Goal: Task Accomplishment & Management: Use online tool/utility

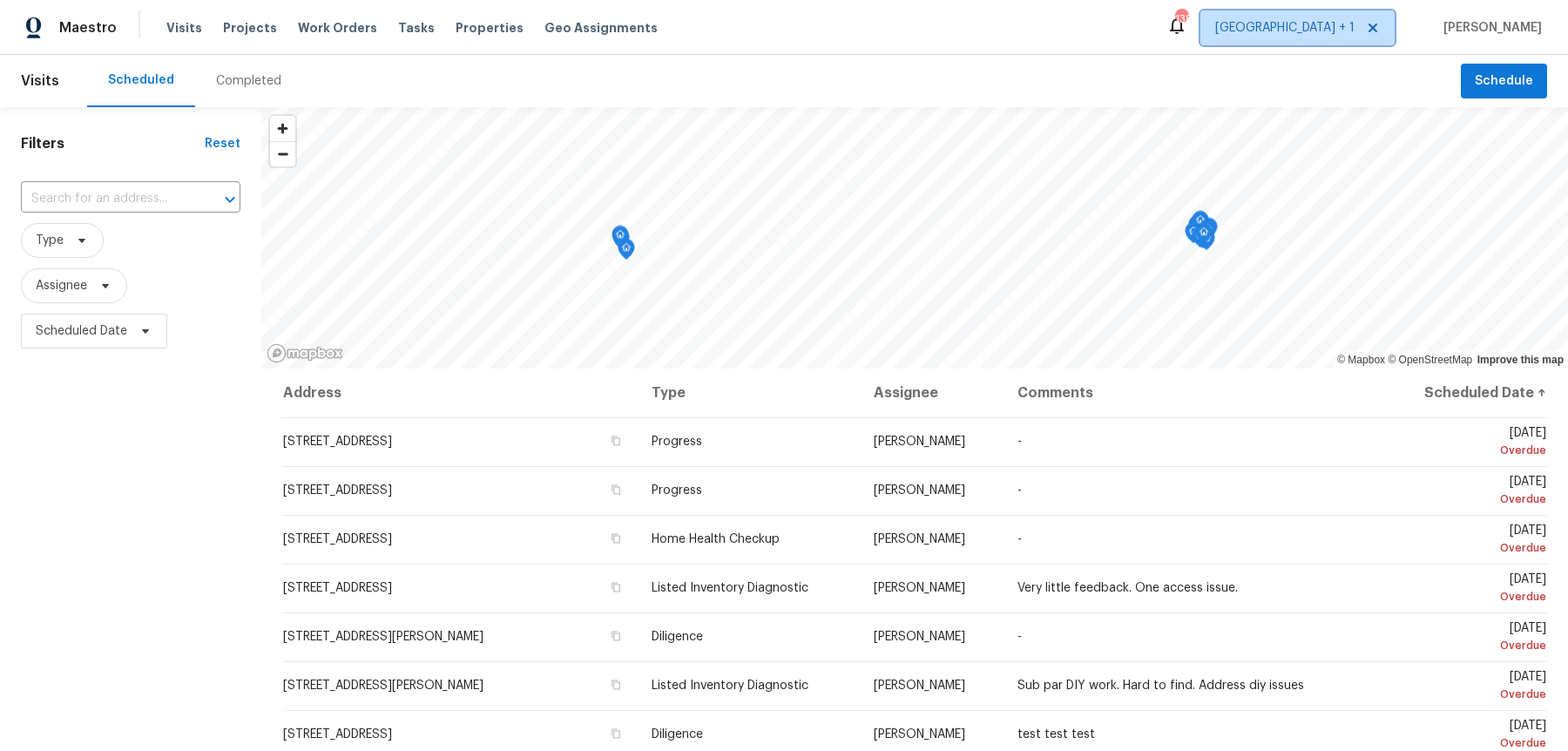
click at [1321, 29] on span "[GEOGRAPHIC_DATA] + 1" at bounding box center [1285, 27] width 140 height 18
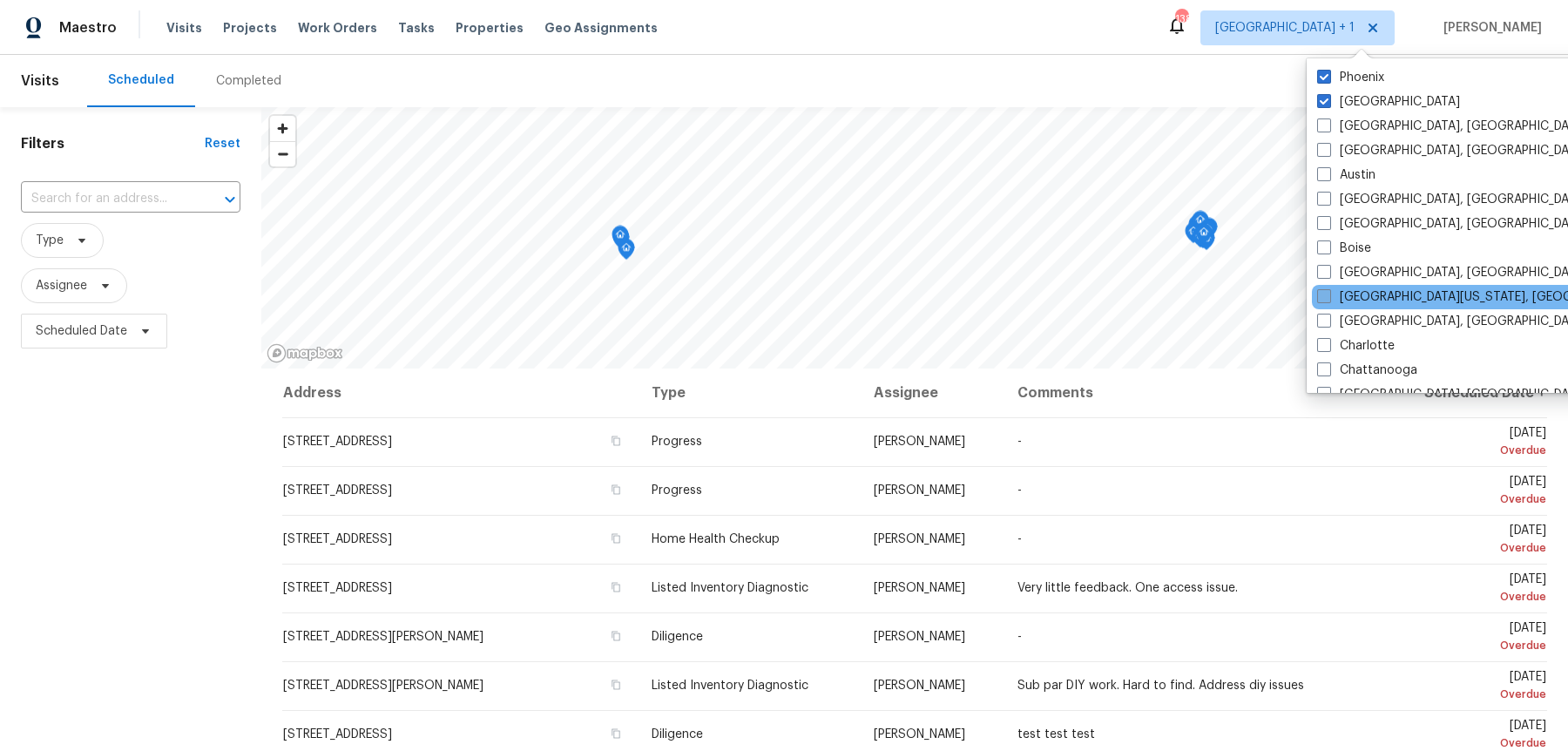
scroll to position [31, 0]
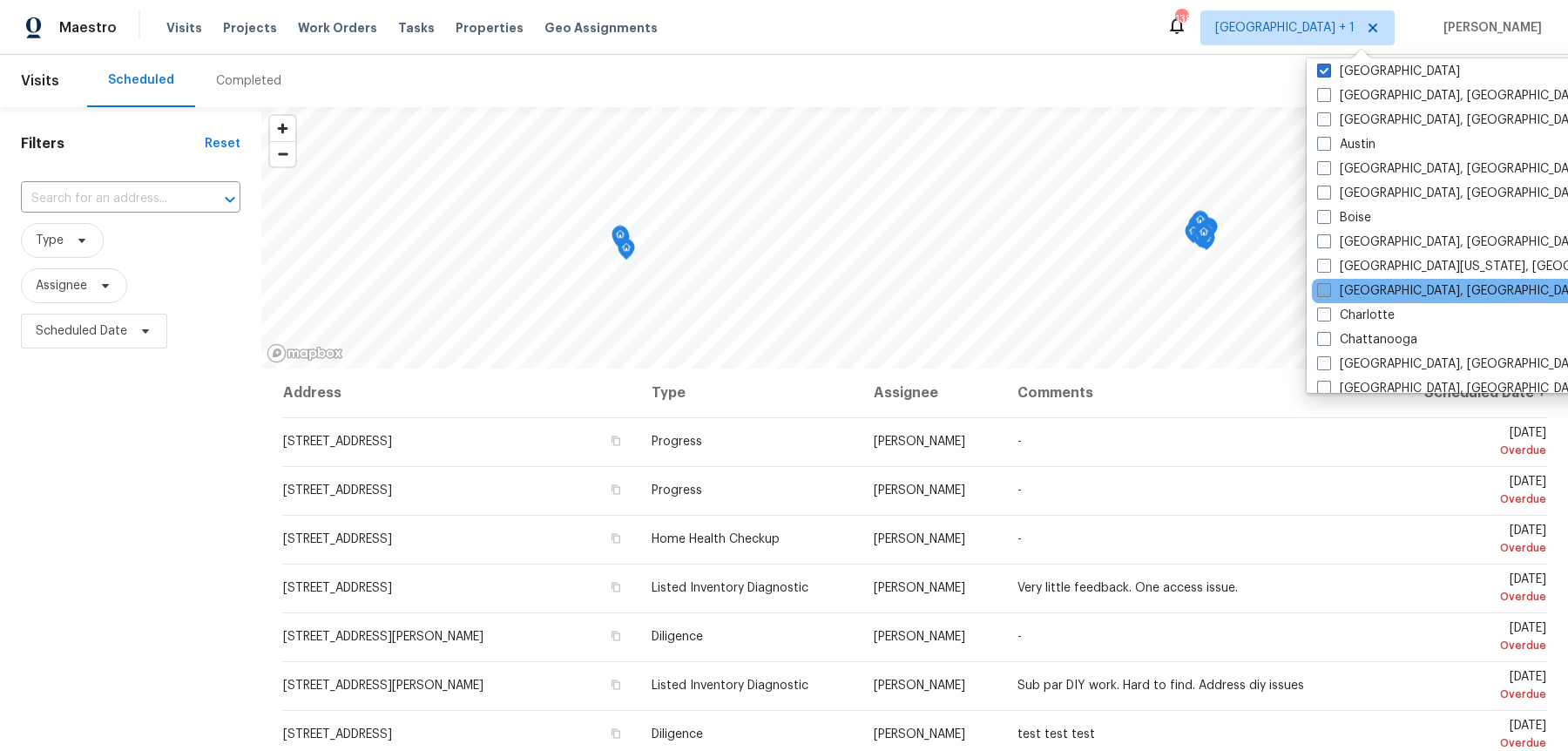
click at [1376, 294] on label "[GEOGRAPHIC_DATA], [GEOGRAPHIC_DATA]" at bounding box center [1452, 291] width 270 height 18
click at [1328, 293] on input "[GEOGRAPHIC_DATA], [GEOGRAPHIC_DATA]" at bounding box center [1322, 288] width 11 height 11
checkbox input "true"
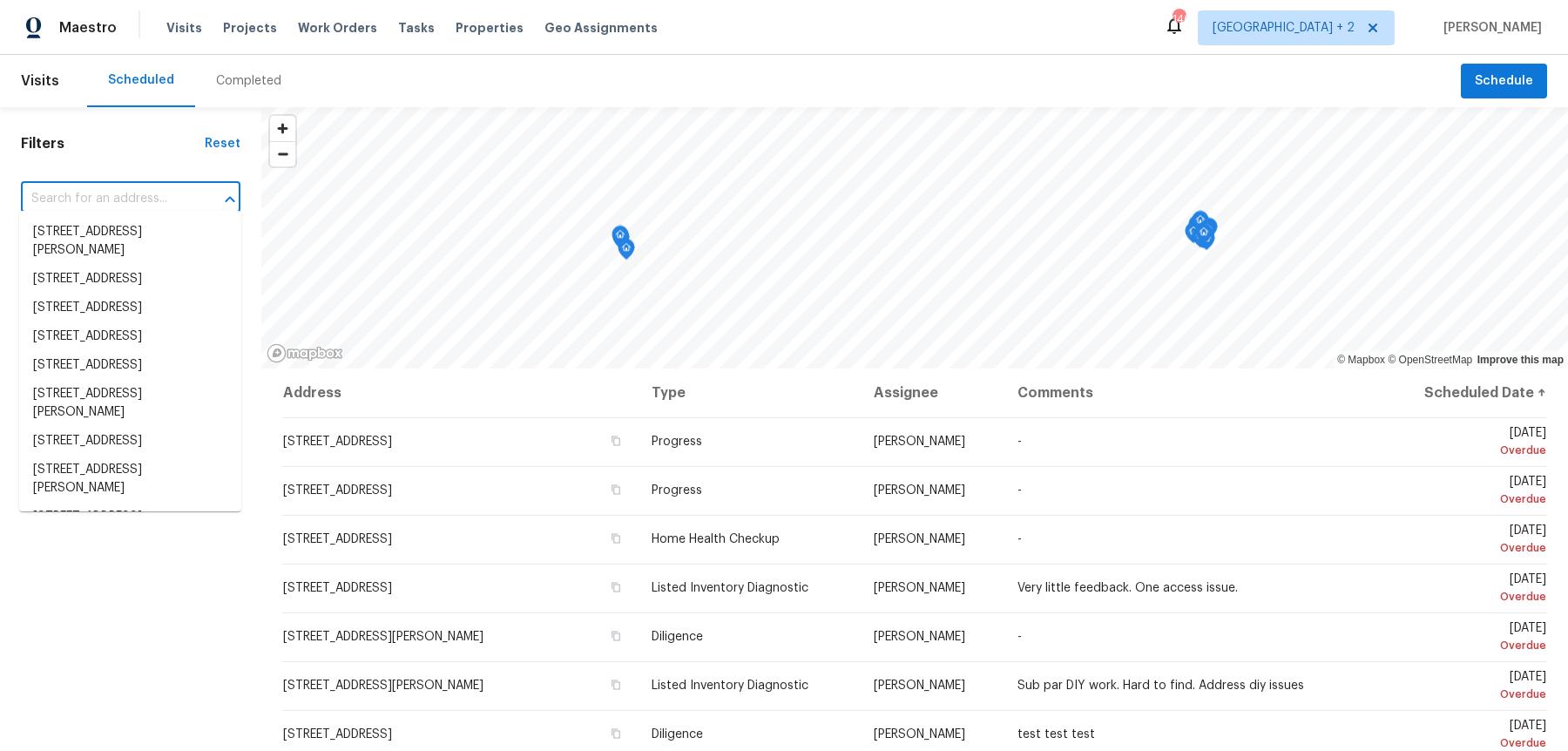
click at [142, 195] on input "text" at bounding box center [106, 199] width 171 height 27
paste input "120 Apache Dr"
type input "120 Apache Dr"
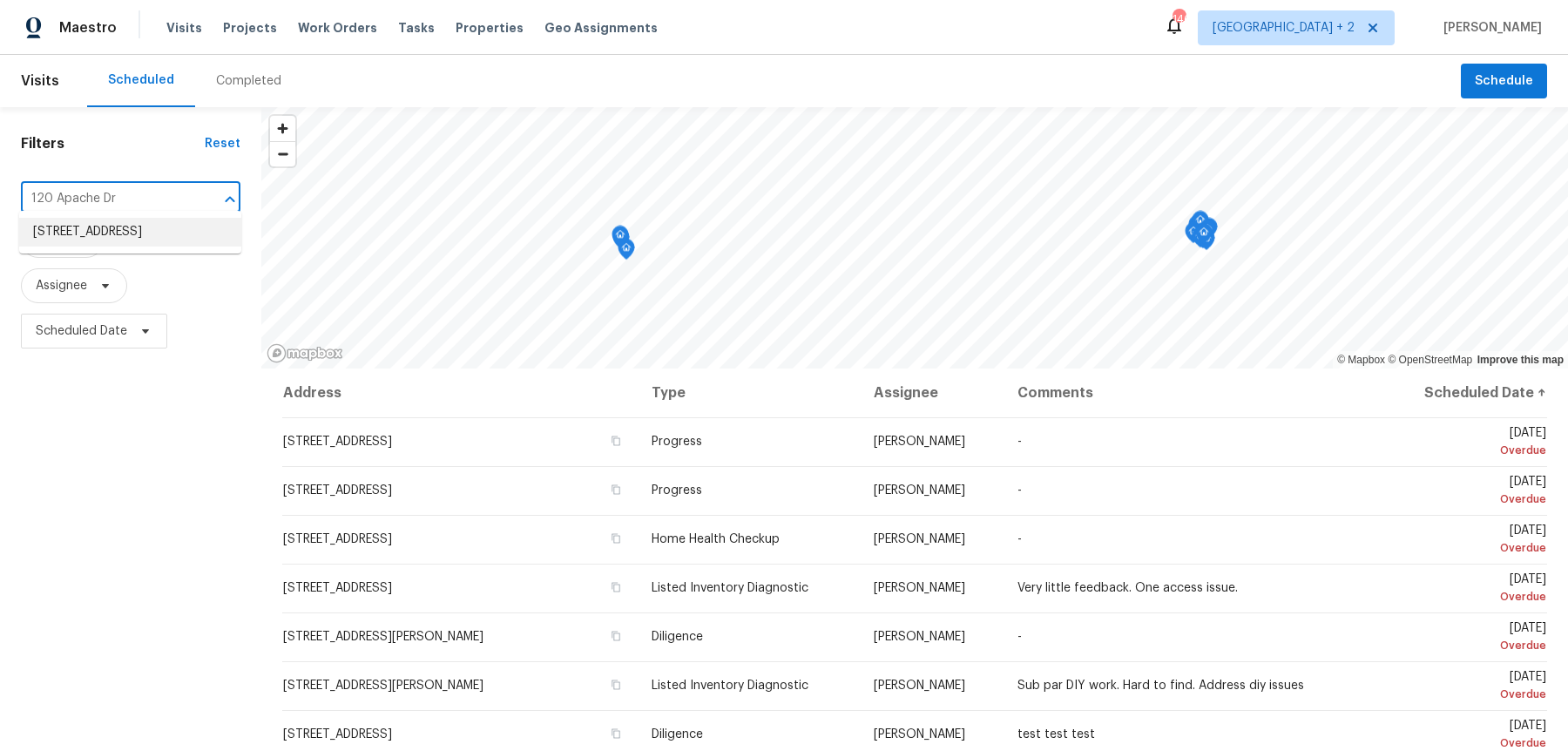
click at [143, 237] on li "[STREET_ADDRESS]" at bounding box center [129, 232] width 222 height 29
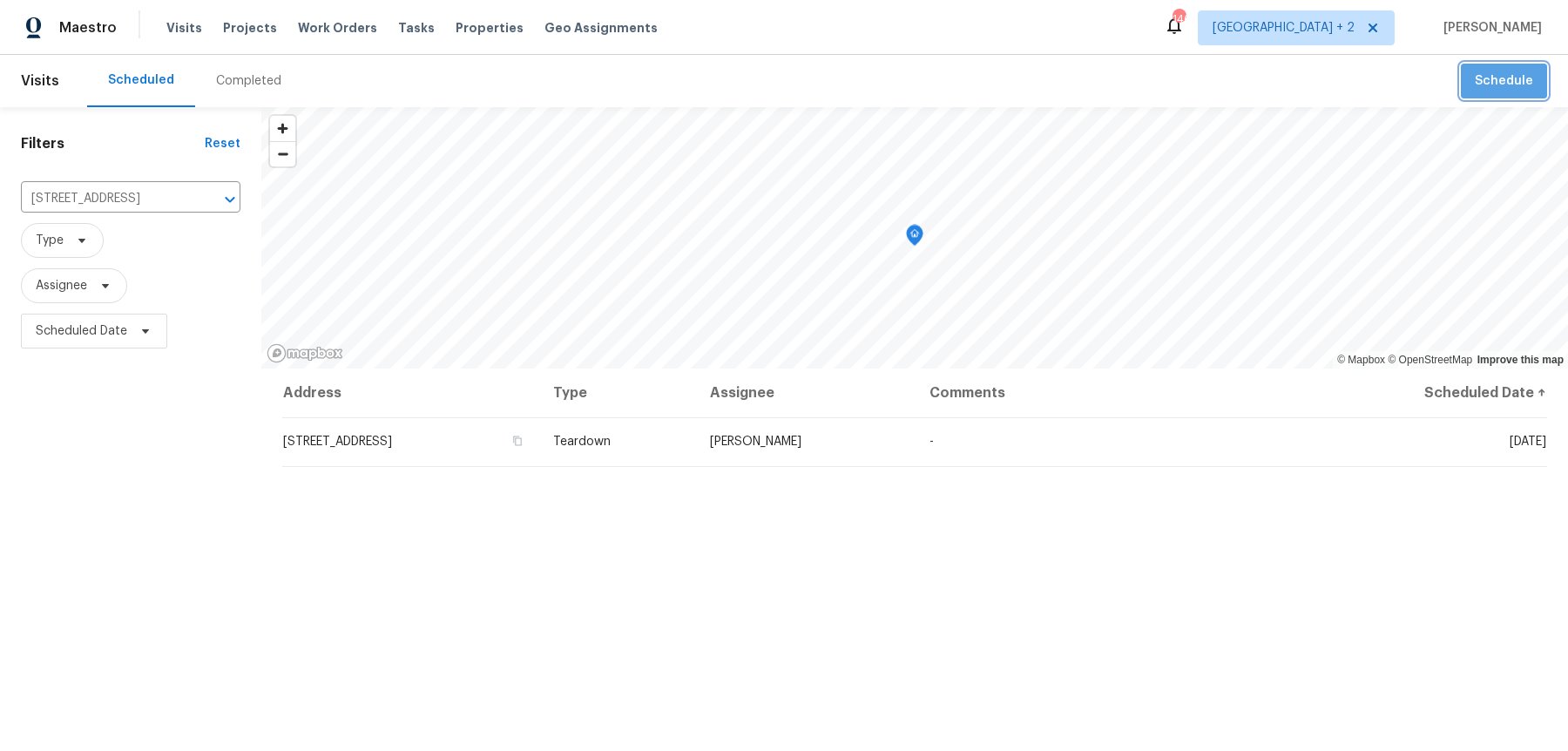
click at [1521, 92] on button "Schedule" at bounding box center [1504, 82] width 86 height 36
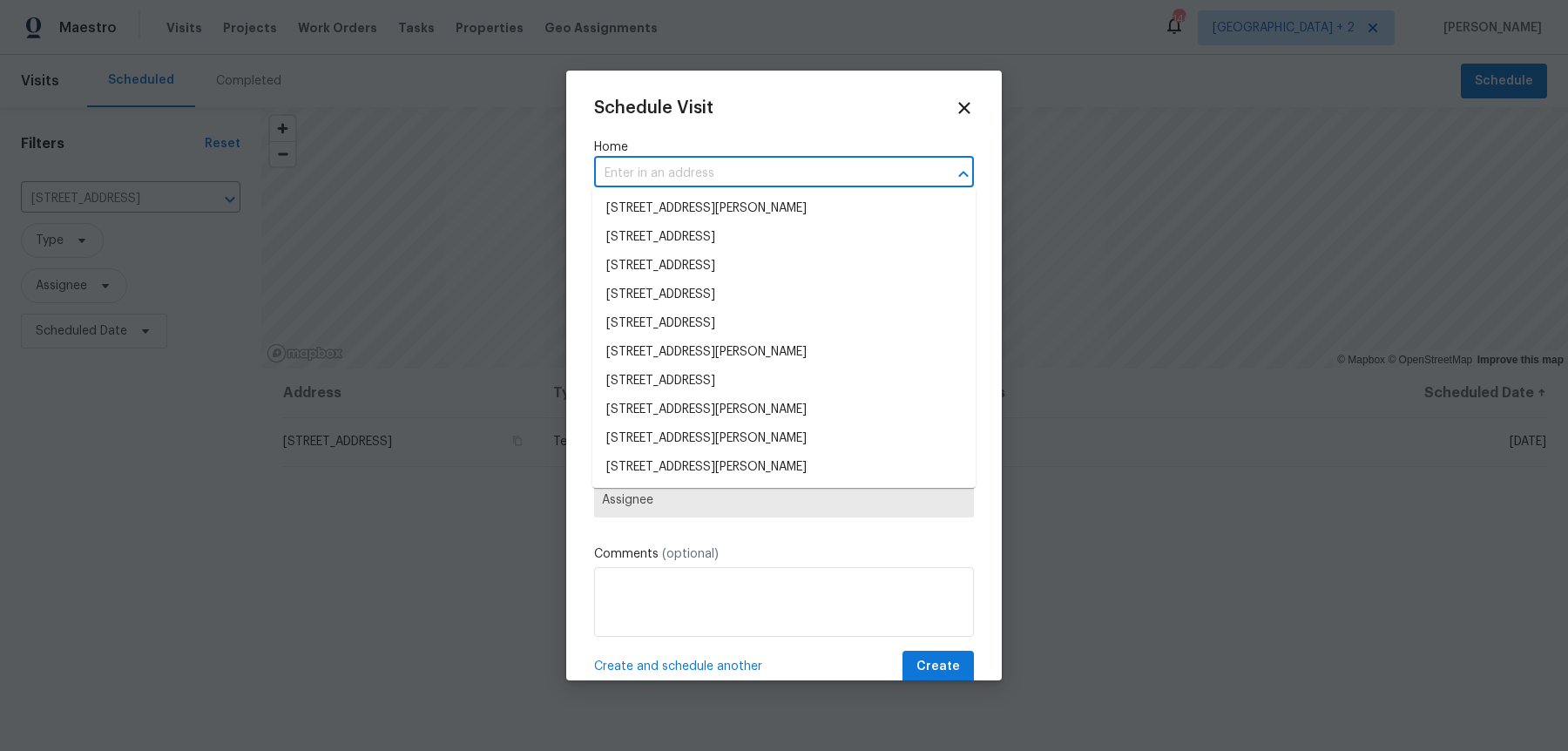
click at [808, 166] on input "text" at bounding box center [759, 173] width 331 height 27
paste input "120 Apache Dr"
type input "120 Apache Dr"
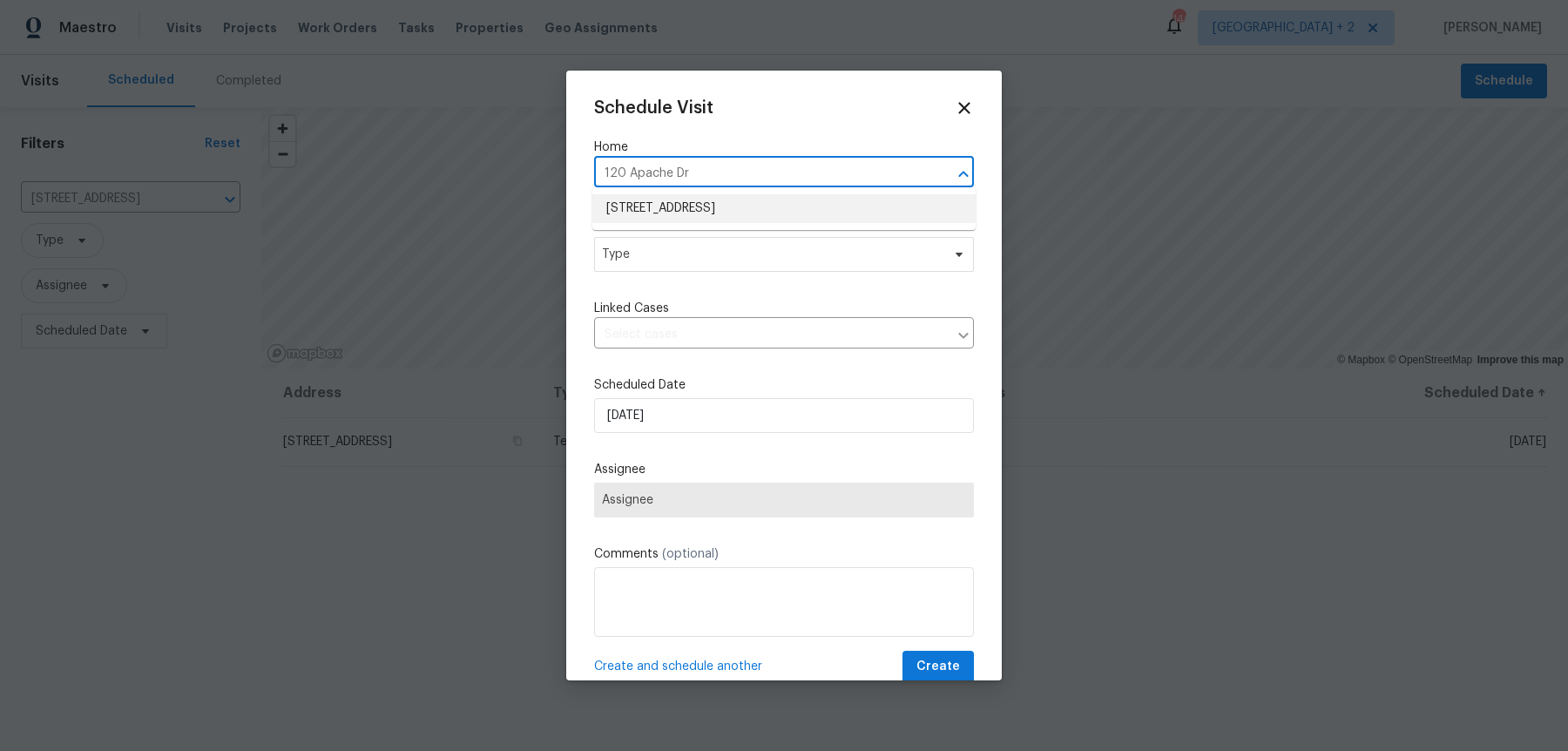
click at [771, 205] on li "[STREET_ADDRESS]" at bounding box center [784, 208] width 383 height 29
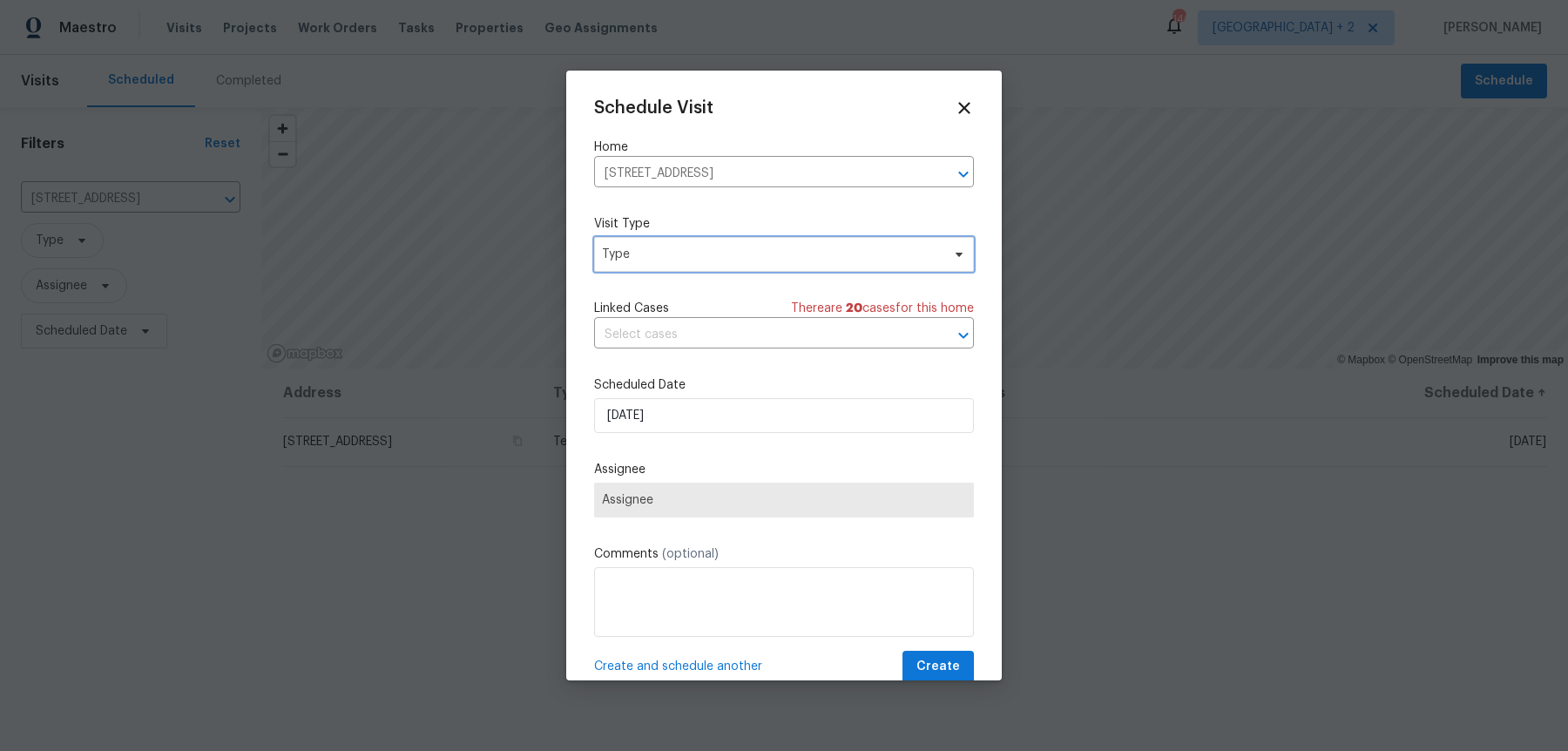
click at [707, 253] on span "Type" at bounding box center [771, 254] width 339 height 18
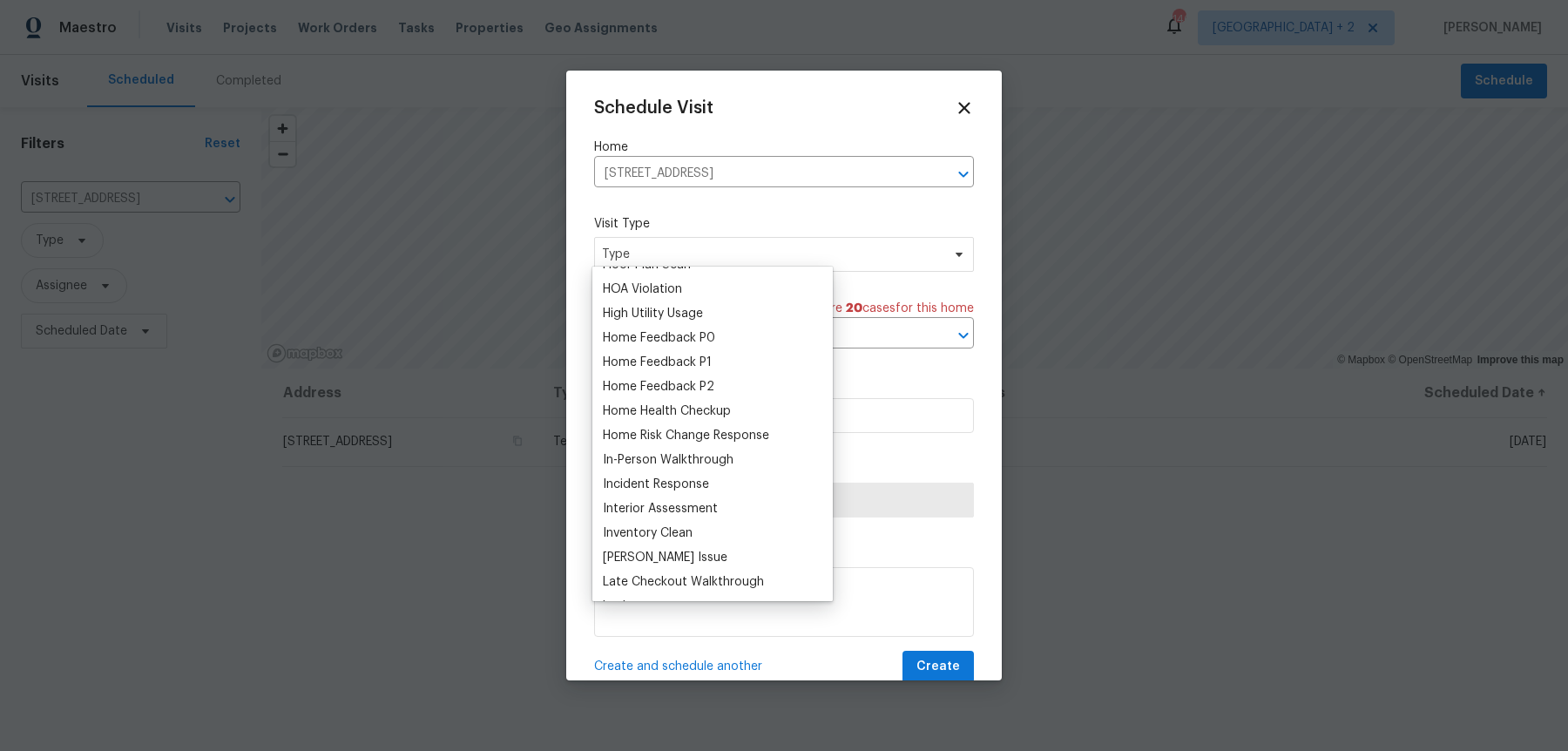
scroll to position [499, 0]
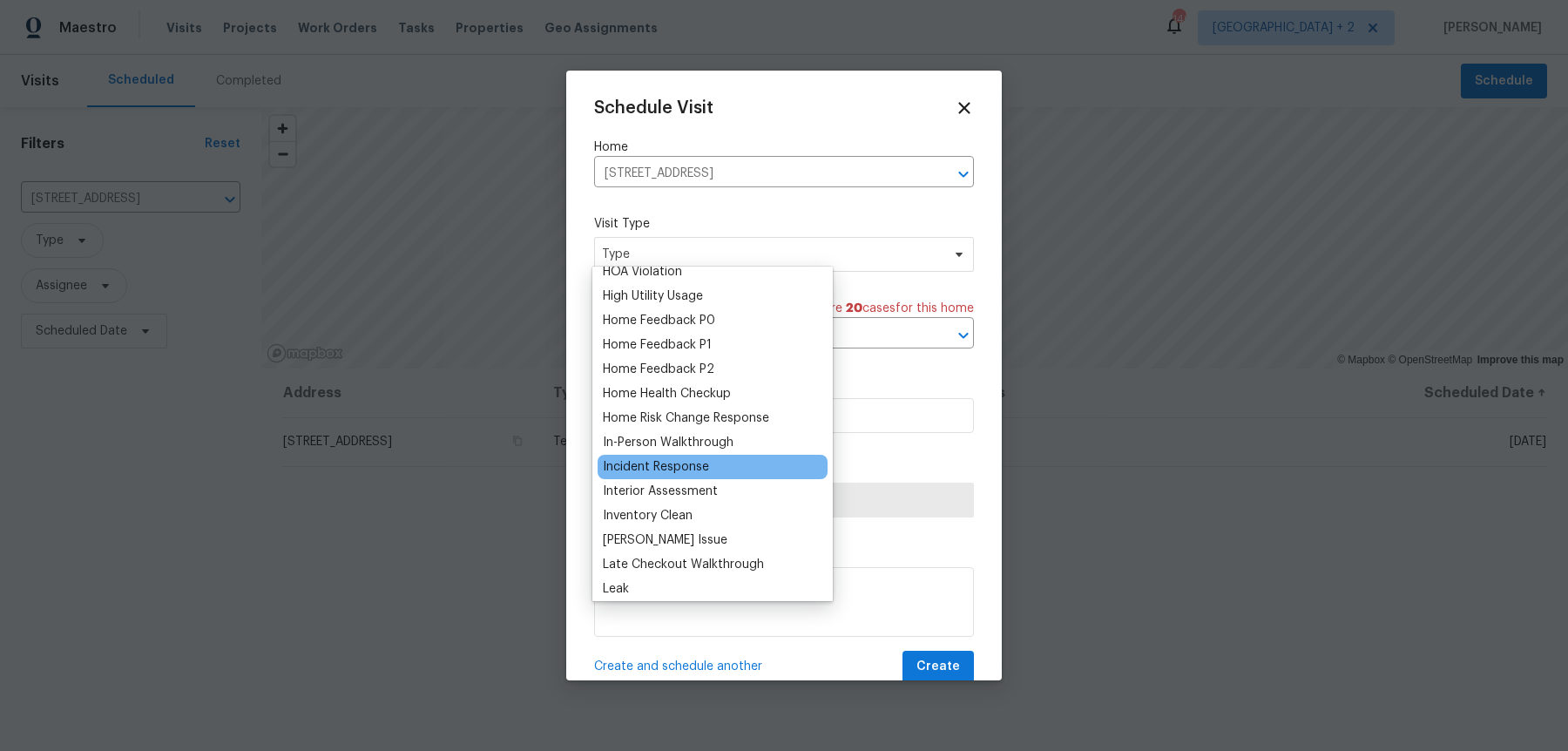
click at [683, 458] on div "Incident Response" at bounding box center [655, 467] width 106 height 18
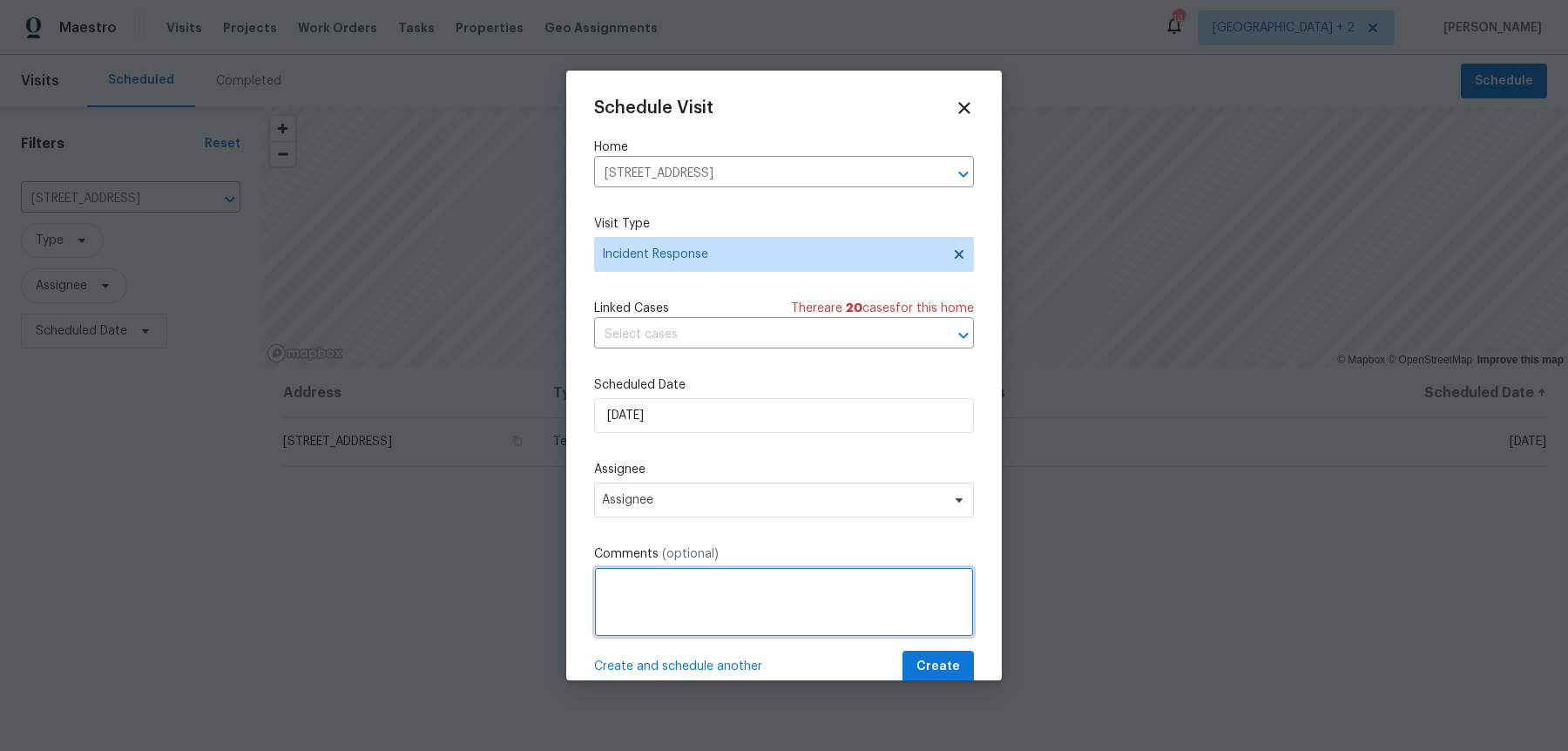
click at [652, 595] on textarea at bounding box center [784, 602] width 380 height 69
paste textarea "All is clear. Motion detection system is working. Front room window closest to …"
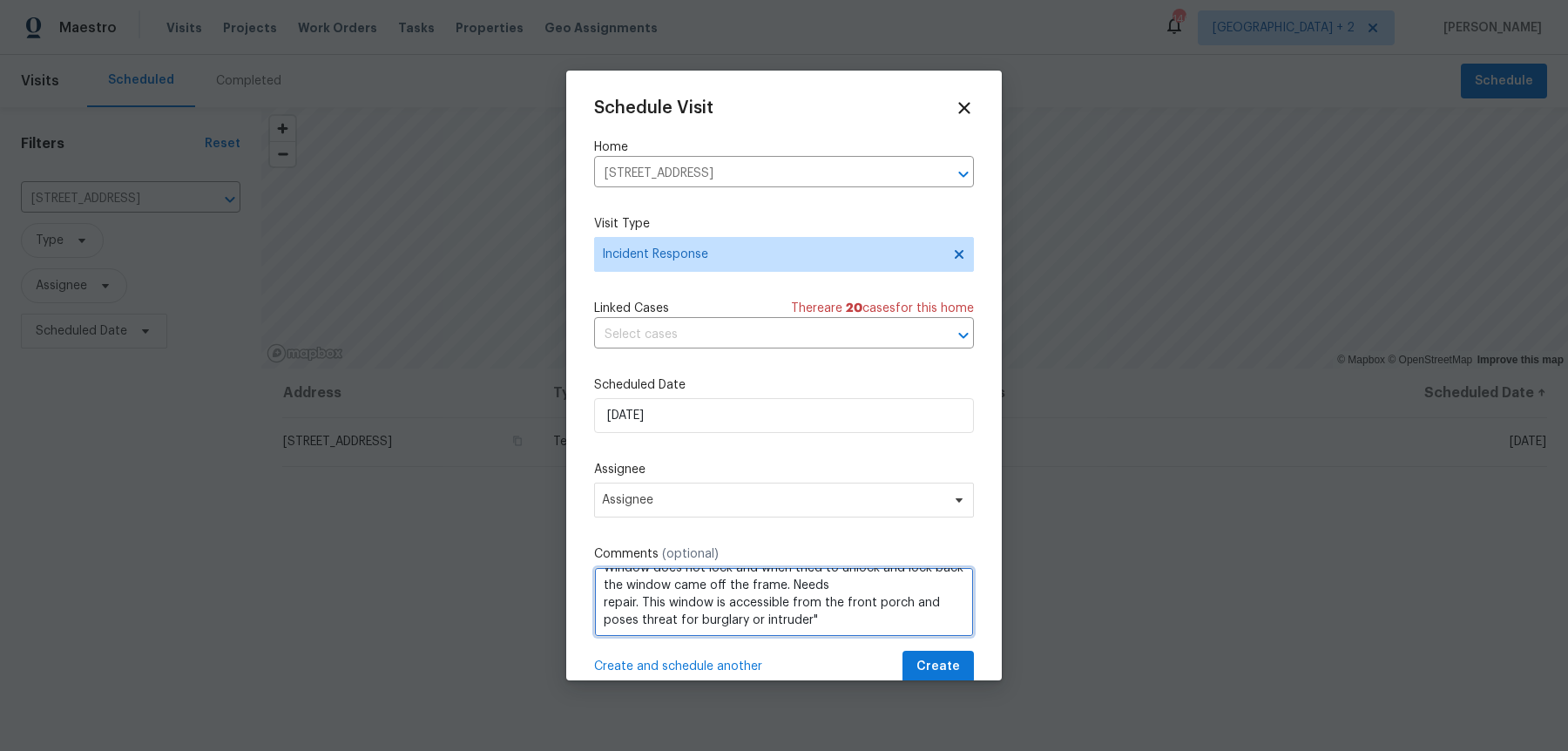
scroll to position [53, 0]
click at [833, 567] on textarea "Report from secuity " All is clear. Motion detection system is working. Front r…" at bounding box center [784, 602] width 380 height 69
type textarea "Report from secuity " All is clear. Motion detection system is working. Front r…"
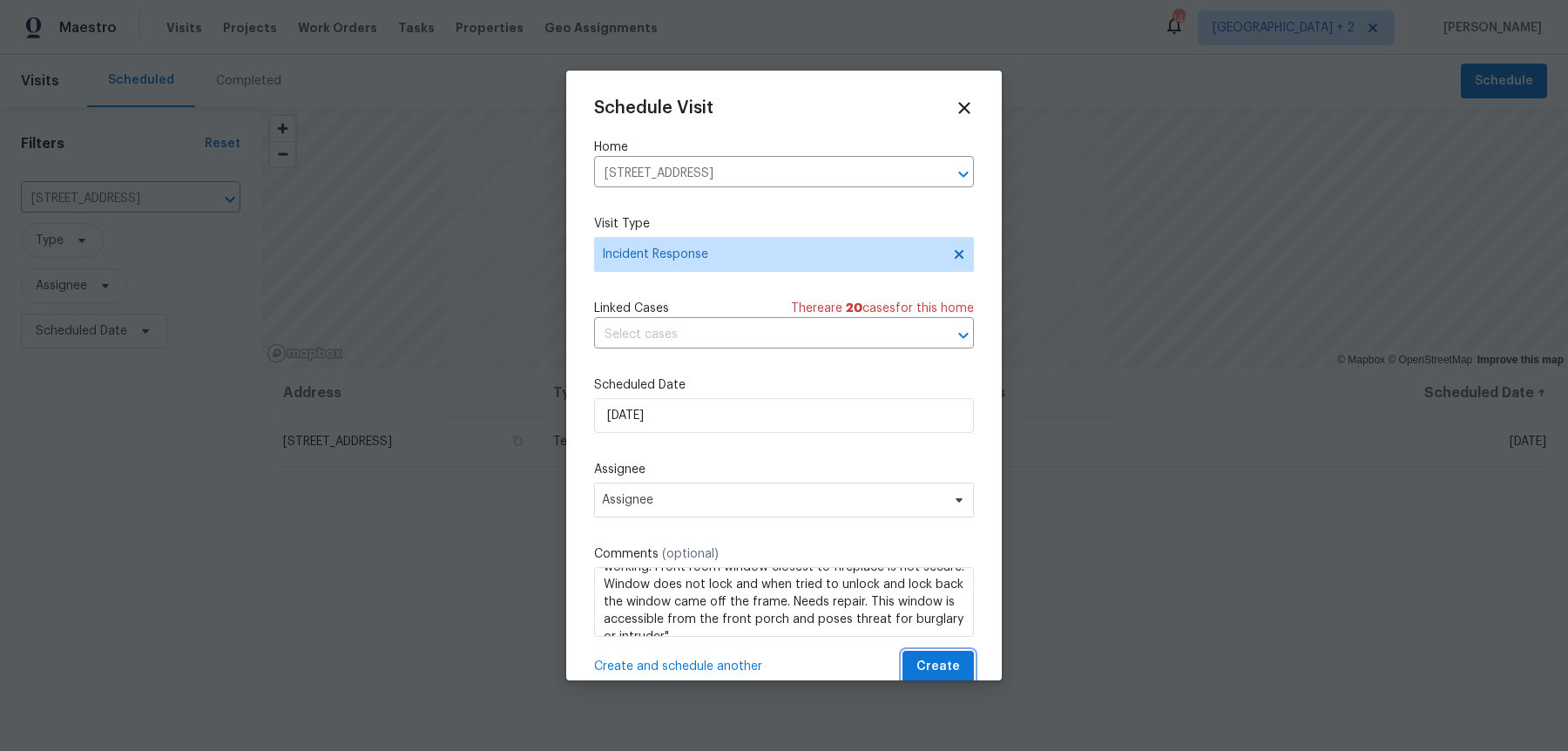
click at [957, 656] on span "Create" at bounding box center [938, 667] width 43 height 22
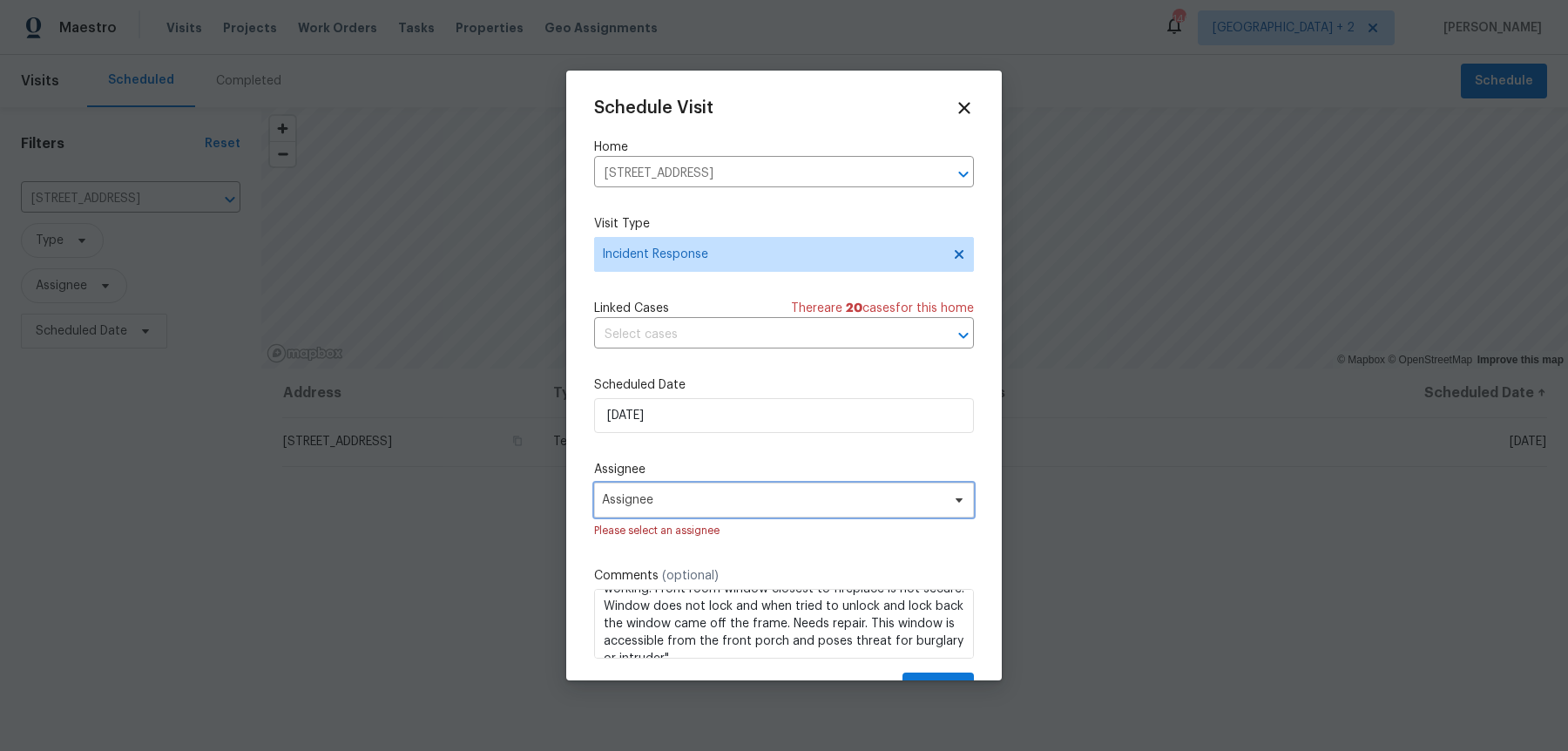
click at [768, 483] on span "Assignee" at bounding box center [784, 500] width 380 height 35
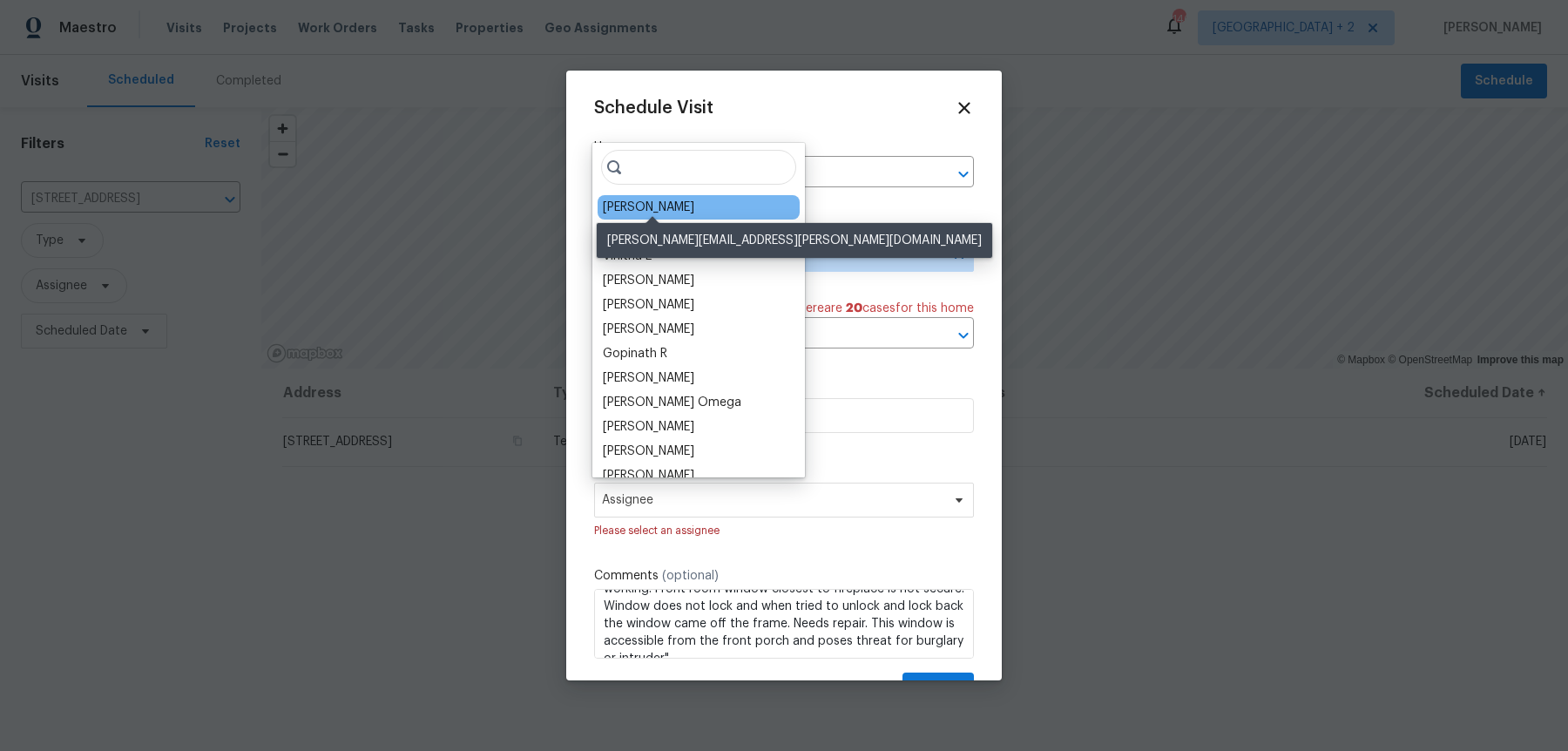
click at [659, 199] on div "[PERSON_NAME]" at bounding box center [649, 207] width 92 height 18
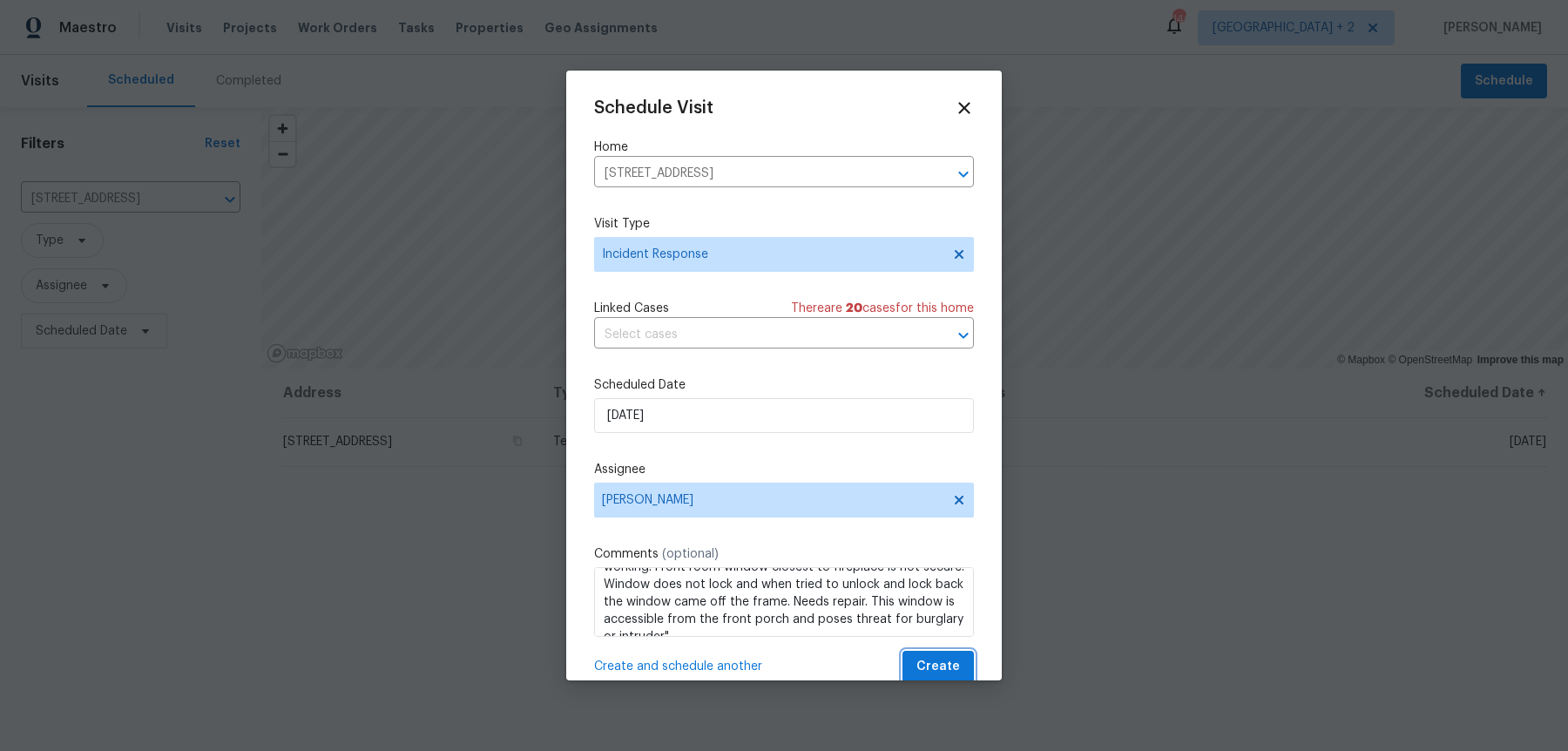
click at [934, 656] on span "Create" at bounding box center [938, 667] width 43 height 22
